Goal: Find contact information: Find contact information

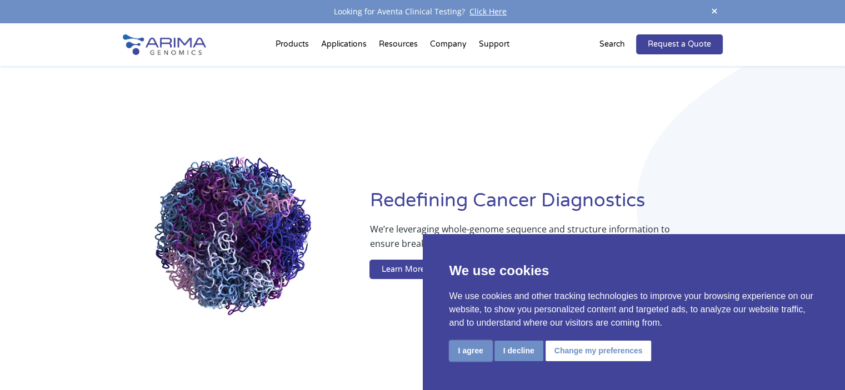
click at [465, 348] on button "I agree" at bounding box center [470, 351] width 43 height 21
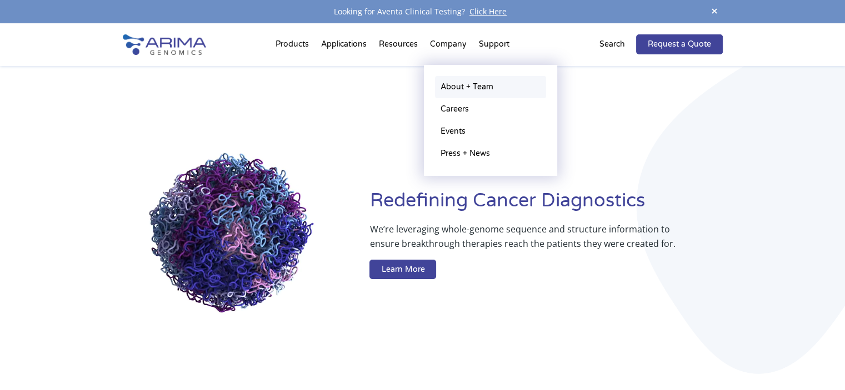
click at [455, 83] on link "About + Team" at bounding box center [490, 87] width 111 height 22
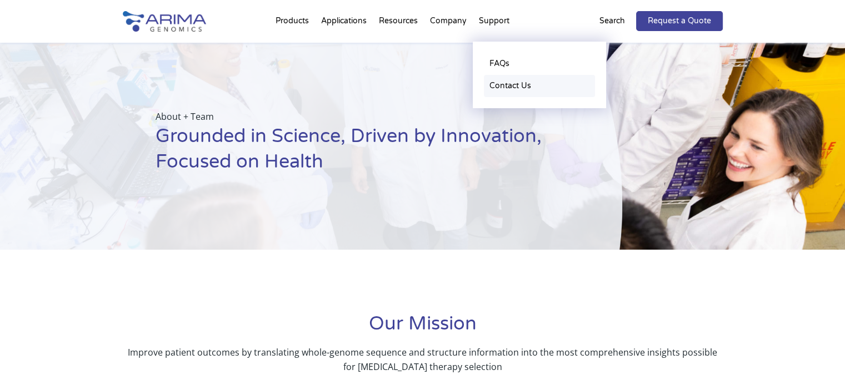
click at [499, 87] on link "Contact Us" at bounding box center [539, 86] width 111 height 22
